Goal: Information Seeking & Learning: Learn about a topic

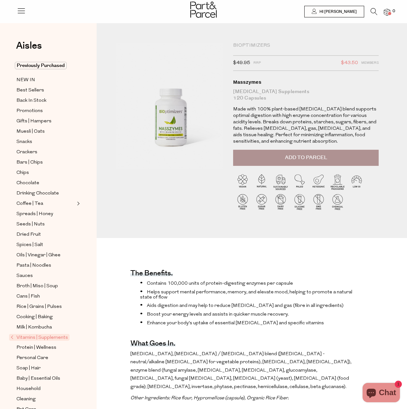
click at [63, 334] on span "Vitamins | Supplements" at bounding box center [39, 337] width 61 height 7
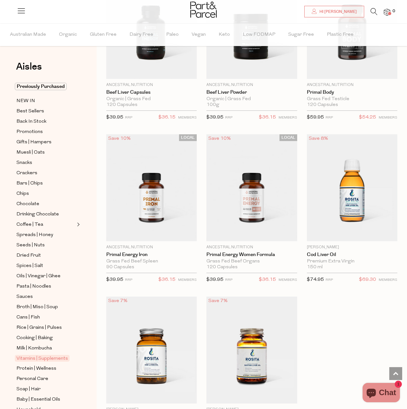
scroll to position [2513, 0]
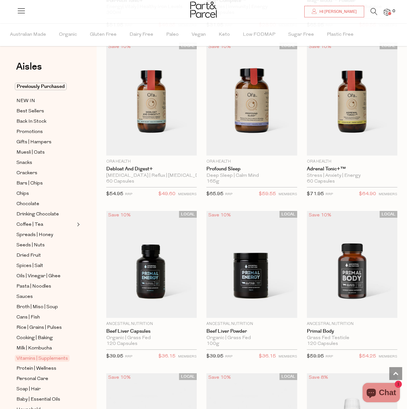
click at [375, 10] on icon at bounding box center [374, 11] width 7 height 7
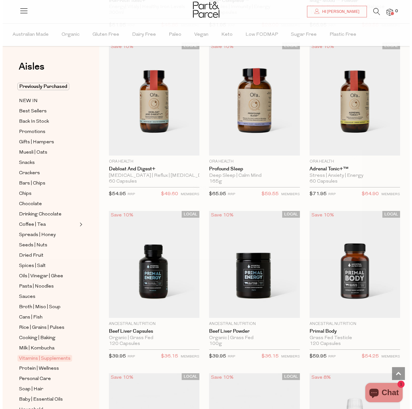
scroll to position [2184, 0]
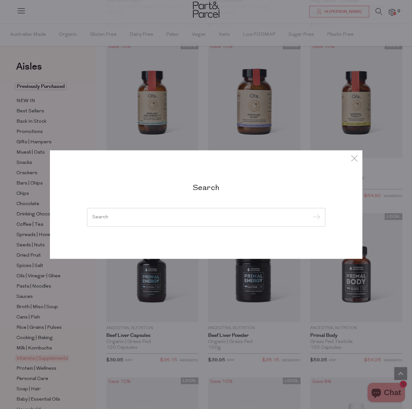
click at [130, 220] on input "search" at bounding box center [206, 217] width 228 height 5
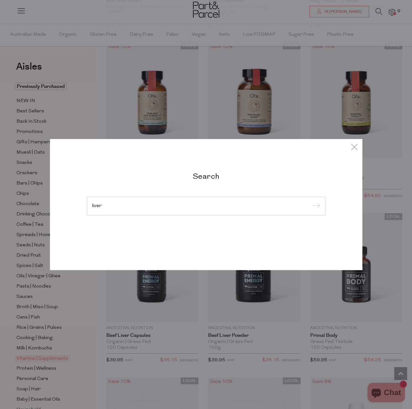
type input "liver"
click at [311, 202] on input "submit" at bounding box center [316, 207] width 10 height 10
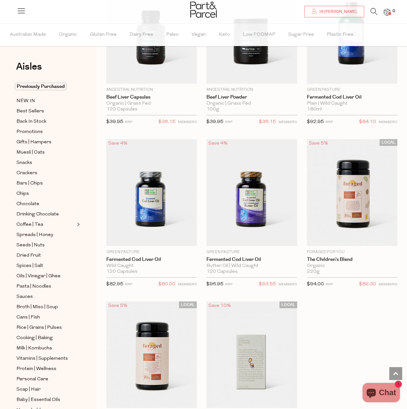
scroll to position [612, 0]
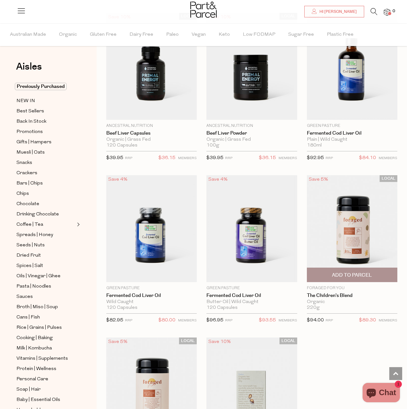
scroll to position [451, 0]
